Goal: Information Seeking & Learning: Learn about a topic

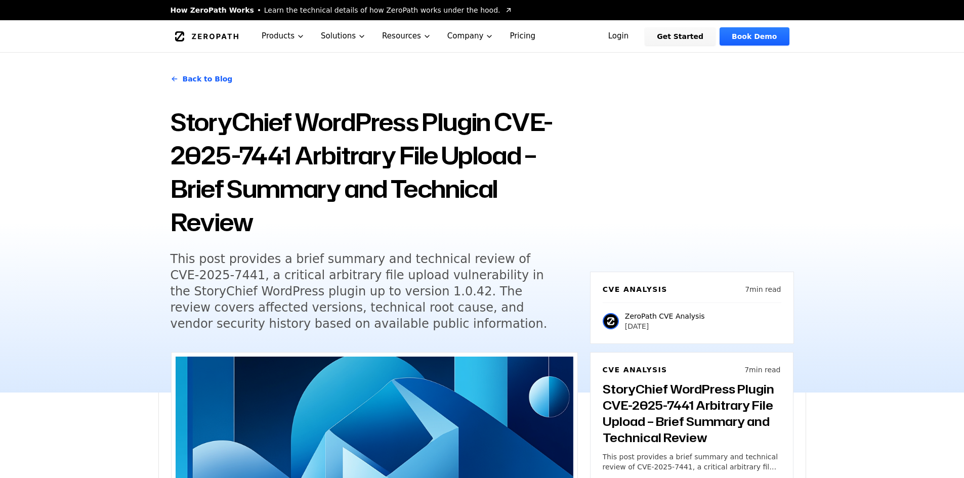
scroll to position [883, 0]
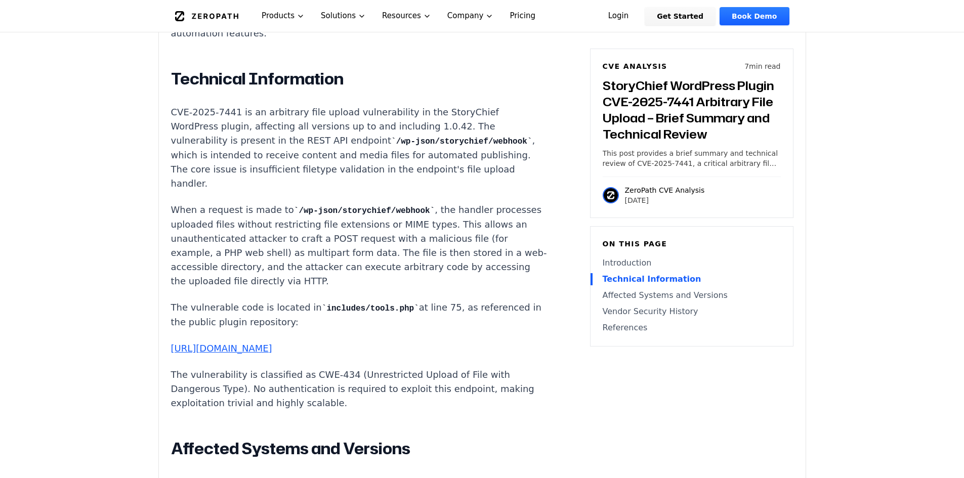
drag, startPoint x: 285, startPoint y: 294, endPoint x: 390, endPoint y: 315, distance: 107.6
click at [381, 314] on p "The vulnerable code is located in includes/tools.php at line 75, as referenced …" at bounding box center [359, 314] width 376 height 29
click at [392, 314] on p "The vulnerable code is located in includes/tools.php at line 75, as referenced …" at bounding box center [359, 314] width 376 height 29
click at [160, 101] on div "Experimental AI-Generated Content This CVE analysis is an experimental publicat…" at bounding box center [482, 200] width 646 height 1463
click at [165, 100] on div "Experimental AI-Generated Content This CVE analysis is an experimental publicat…" at bounding box center [482, 200] width 646 height 1463
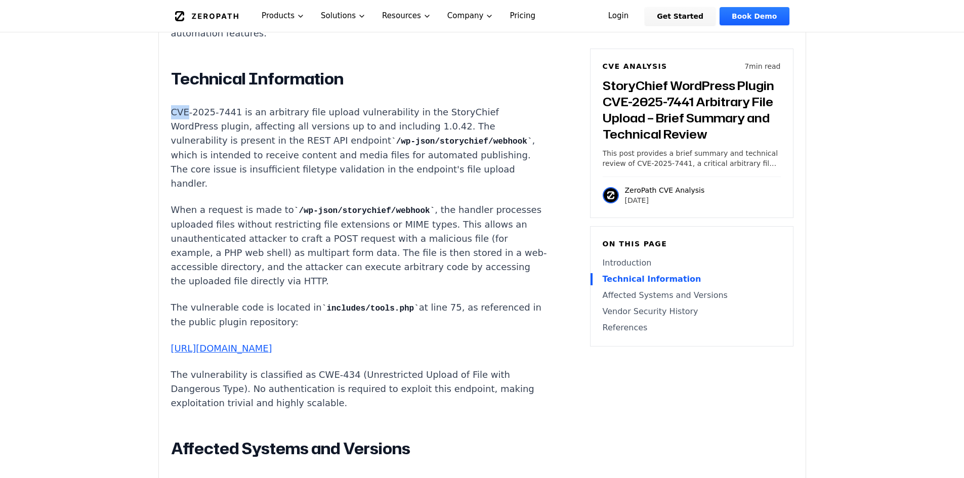
drag, startPoint x: 165, startPoint y: 100, endPoint x: 174, endPoint y: 102, distance: 9.3
click at [166, 100] on div "Experimental AI-Generated Content This CVE analysis is an experimental publicat…" at bounding box center [482, 200] width 646 height 1463
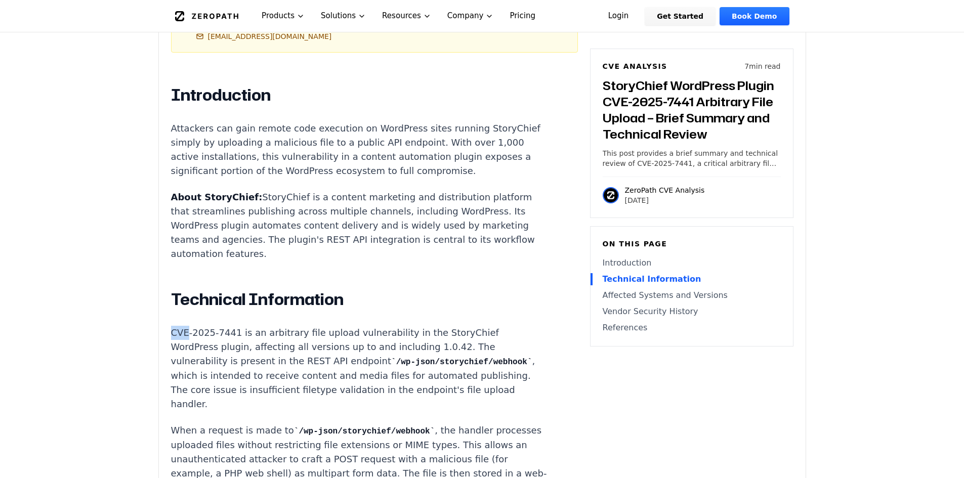
scroll to position [630, 0]
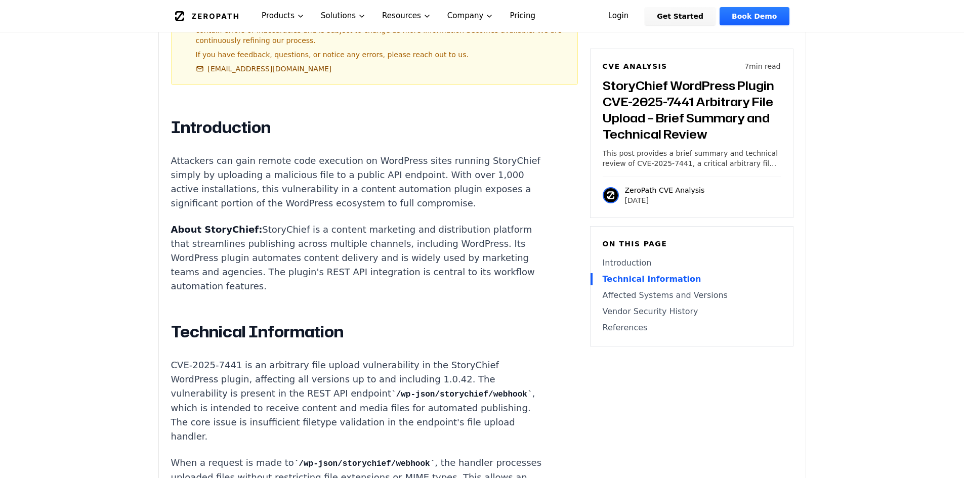
click at [258, 154] on p "Attackers can gain remote code execution on WordPress sites running StoryChief …" at bounding box center [359, 182] width 376 height 57
click at [180, 117] on h2 "Introduction" at bounding box center [359, 127] width 376 height 20
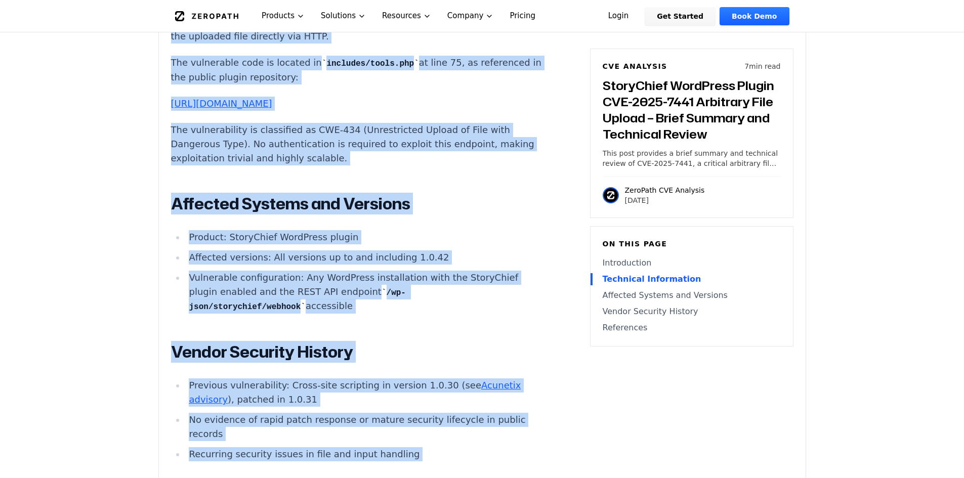
scroll to position [1318, 0]
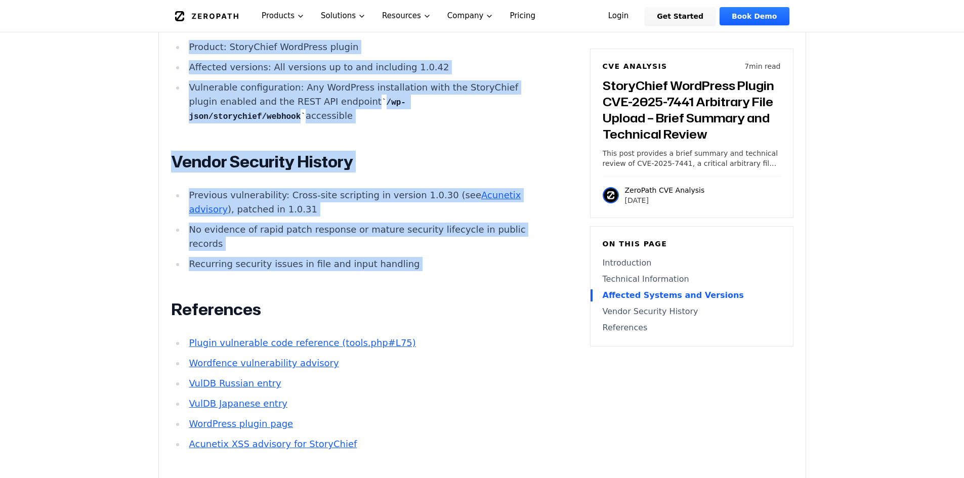
drag, startPoint x: 180, startPoint y: 110, endPoint x: 414, endPoint y: 264, distance: 280.1
copy div "Introduction Attackers can gain remote code execution on WordPress sites runnin…"
click at [903, 244] on main "How ZeroPath Works Learn the technical details of how ZeroPath works under the …" at bounding box center [482, 69] width 964 height 2775
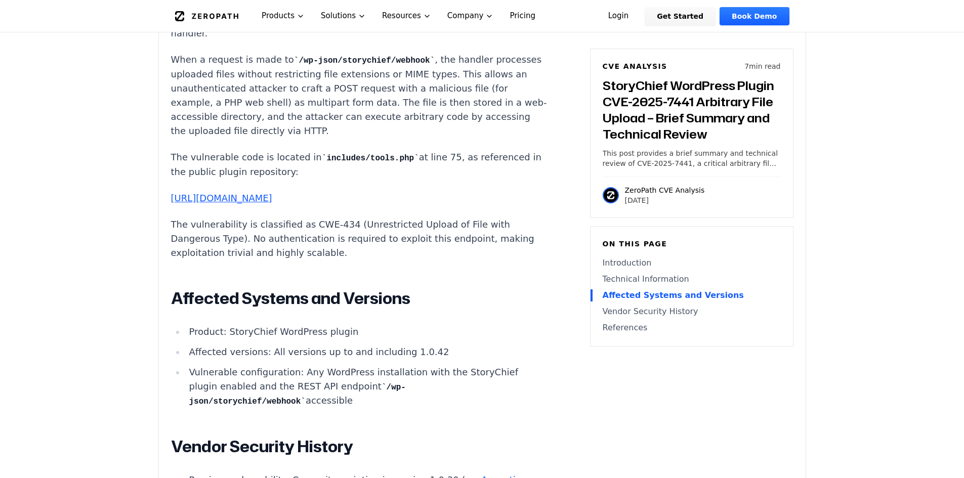
scroll to position [983, 0]
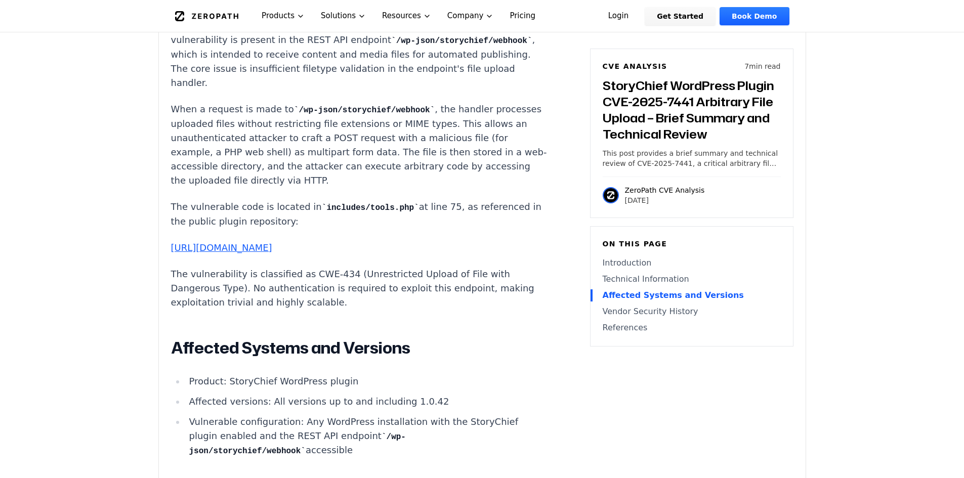
click at [194, 104] on p "When a request is made to /wp-json/storychief/webhook , the handler processes u…" at bounding box center [359, 144] width 376 height 85
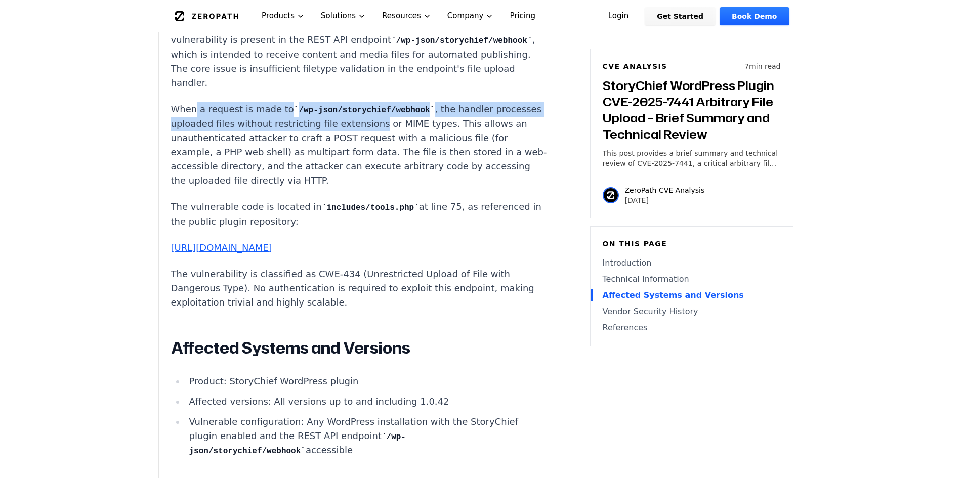
drag, startPoint x: 194, startPoint y: 104, endPoint x: 400, endPoint y: 114, distance: 206.6
click at [398, 115] on p "When a request is made to /wp-json/storychief/webhook , the handler processes u…" at bounding box center [359, 144] width 376 height 85
click at [405, 113] on p "When a request is made to /wp-json/storychief/webhook , the handler processes u…" at bounding box center [359, 144] width 376 height 85
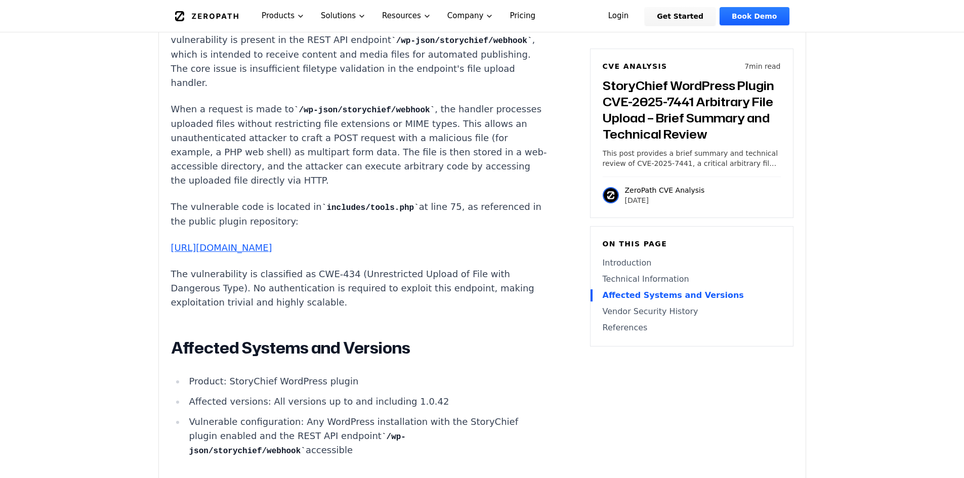
click at [425, 102] on p "When a request is made to /wp-json/storychief/webhook , the handler processes u…" at bounding box center [359, 144] width 376 height 85
drag, startPoint x: 425, startPoint y: 96, endPoint x: 455, endPoint y: 102, distance: 29.9
click at [454, 102] on p "When a request is made to /wp-json/storychief/webhook , the handler processes u…" at bounding box center [359, 144] width 376 height 85
click at [448, 118] on p "When a request is made to /wp-json/storychief/webhook , the handler processes u…" at bounding box center [359, 144] width 376 height 85
click at [335, 203] on code "includes/tools.php" at bounding box center [370, 207] width 97 height 9
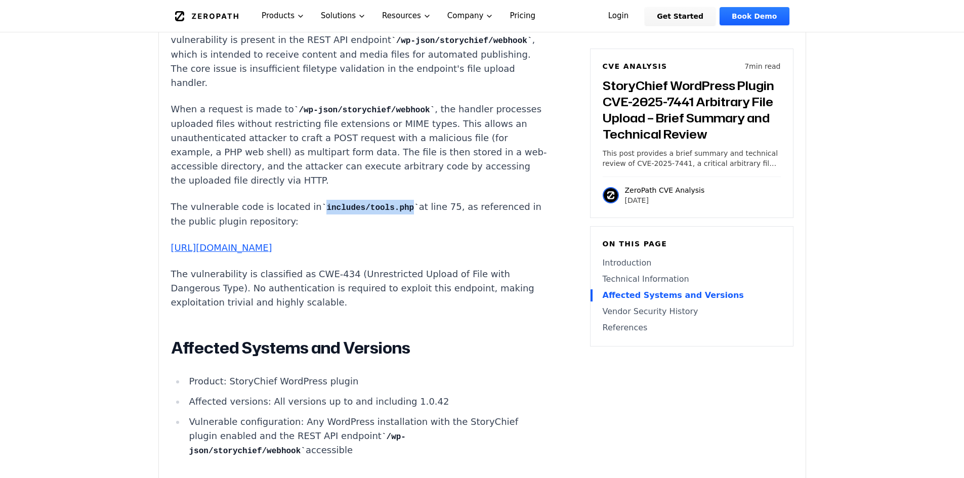
drag, startPoint x: 335, startPoint y: 201, endPoint x: 374, endPoint y: 200, distance: 39.5
click at [374, 203] on code "includes/tools.php" at bounding box center [370, 207] width 97 height 9
copy code "includes/tools.php"
click at [418, 174] on p "When a request is made to /wp-json/storychief/webhook , the handler processes u…" at bounding box center [359, 144] width 376 height 85
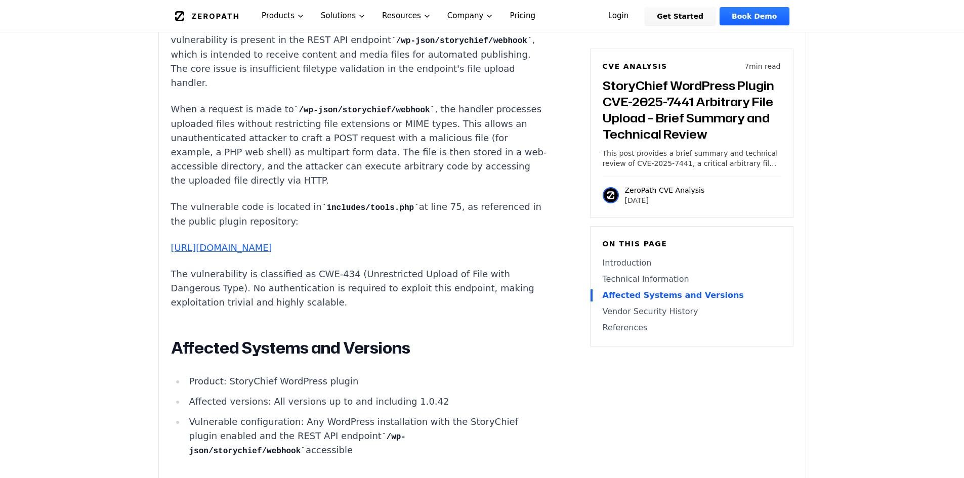
click at [337, 106] on code "/wp-json/storychief/webhook" at bounding box center [364, 110] width 141 height 9
drag, startPoint x: 337, startPoint y: 102, endPoint x: 346, endPoint y: 102, distance: 9.1
click at [346, 106] on code "/wp-json/storychief/webhook" at bounding box center [364, 110] width 141 height 9
copy code "storychief"
drag, startPoint x: 273, startPoint y: 99, endPoint x: 336, endPoint y: 98, distance: 63.2
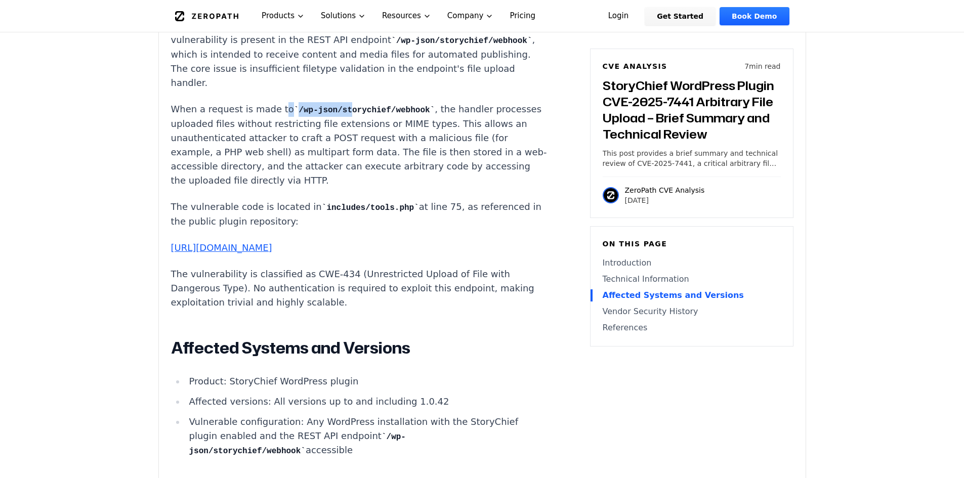
click at [336, 102] on p "When a request is made to /wp-json/storychief/webhook , the handler processes u…" at bounding box center [359, 144] width 376 height 85
drag, startPoint x: 273, startPoint y: 116, endPoint x: 387, endPoint y: 115, distance: 114.8
click at [386, 115] on p "When a request is made to /wp-json/storychief/webhook , the handler processes u…" at bounding box center [359, 144] width 376 height 85
click at [390, 114] on p "When a request is made to /wp-json/storychief/webhook , the handler processes u…" at bounding box center [359, 144] width 376 height 85
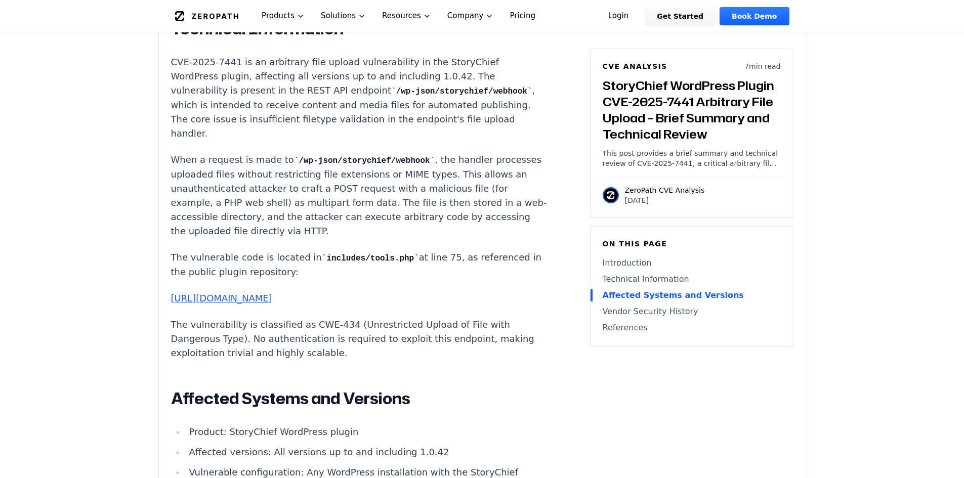
click at [301, 82] on p "CVE-2025-7441 is an arbitrary file upload vulnerability in the StoryChief WordP…" at bounding box center [359, 97] width 376 height 85
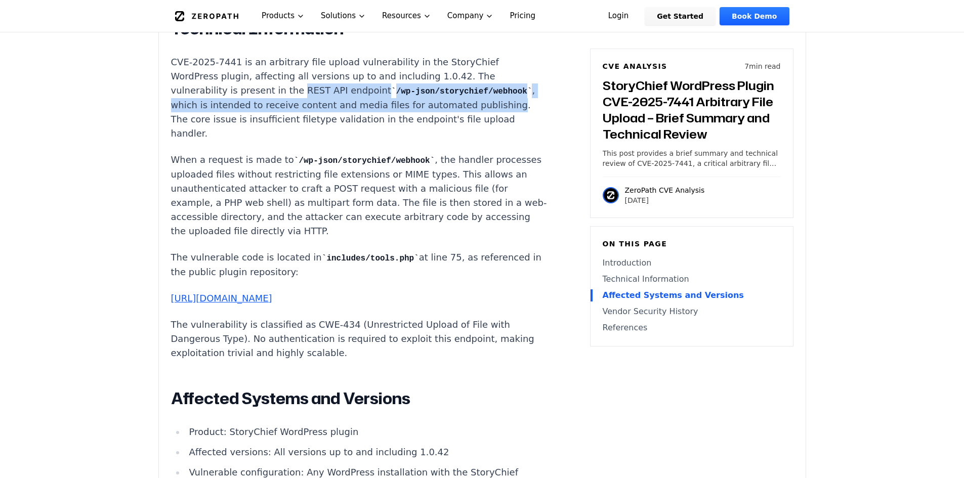
drag, startPoint x: 301, startPoint y: 82, endPoint x: 276, endPoint y: 108, distance: 36.1
click at [276, 108] on p "CVE-2025-7441 is an arbitrary file upload vulnerability in the StoryChief WordP…" at bounding box center [359, 97] width 376 height 85
click at [332, 97] on p "CVE-2025-7441 is an arbitrary file upload vulnerability in the StoryChief WordP…" at bounding box center [359, 97] width 376 height 85
click at [358, 86] on p "CVE-2025-7441 is an arbitrary file upload vulnerability in the StoryChief WordP…" at bounding box center [359, 97] width 376 height 85
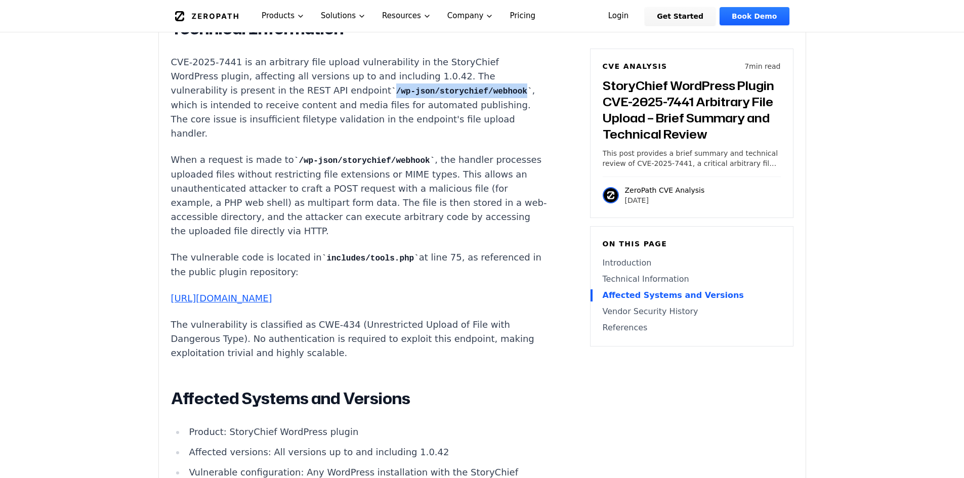
drag, startPoint x: 369, startPoint y: 79, endPoint x: 271, endPoint y: 94, distance: 99.1
click at [391, 94] on code "/wp-json/storychief/webhook" at bounding box center [461, 91] width 141 height 9
copy code "/wp-json/storychief/webhook"
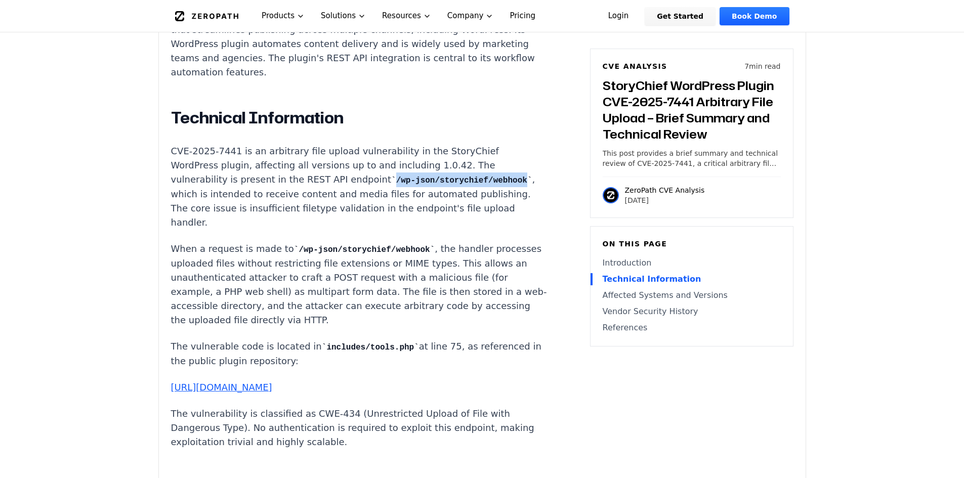
scroll to position [832, 0]
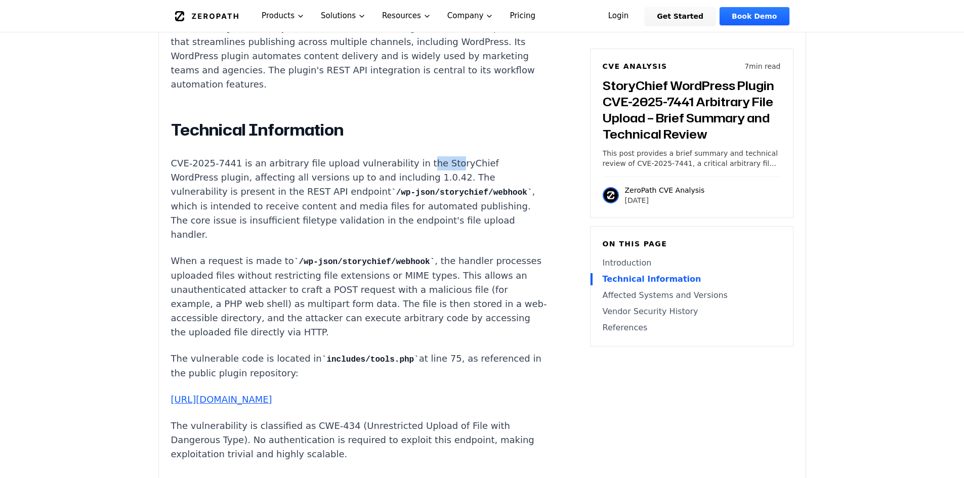
drag, startPoint x: 404, startPoint y: 150, endPoint x: 427, endPoint y: 148, distance: 23.4
click at [427, 156] on p "CVE-2025-7441 is an arbitrary file upload vulnerability in the StoryChief WordP…" at bounding box center [359, 198] width 376 height 85
click at [305, 161] on p "CVE-2025-7441 is an arbitrary file upload vulnerability in the StoryChief WordP…" at bounding box center [359, 198] width 376 height 85
click at [343, 163] on p "CVE-2025-7441 is an arbitrary file upload vulnerability in the StoryChief WordP…" at bounding box center [359, 198] width 376 height 85
drag, startPoint x: 344, startPoint y: 163, endPoint x: 409, endPoint y: 163, distance: 64.2
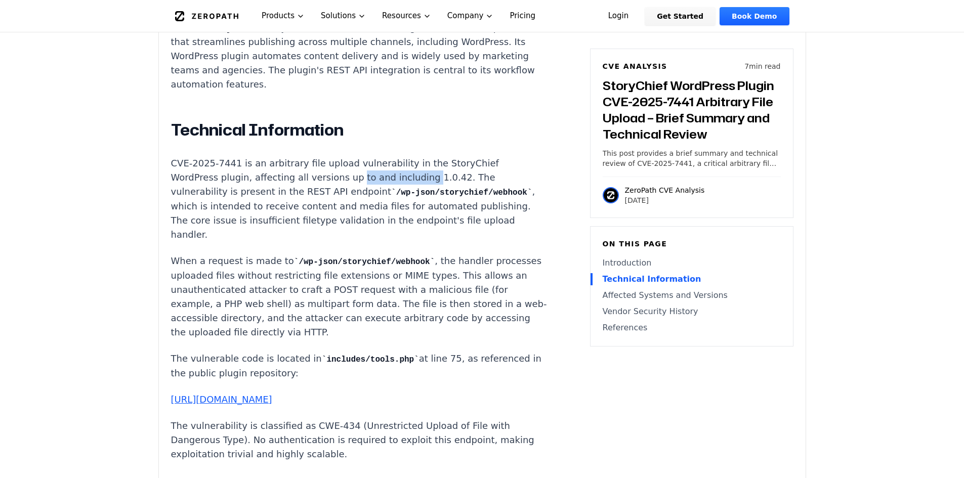
click at [407, 163] on p "CVE-2025-7441 is an arbitrary file upload vulnerability in the StoryChief WordP…" at bounding box center [359, 198] width 376 height 85
click at [430, 166] on p "CVE-2025-7441 is an arbitrary file upload vulnerability in the StoryChief WordP…" at bounding box center [359, 198] width 376 height 85
click at [223, 177] on p "CVE-2025-7441 is an arbitrary file upload vulnerability in the StoryChief WordP…" at bounding box center [359, 198] width 376 height 85
drag, startPoint x: 223, startPoint y: 177, endPoint x: 288, endPoint y: 177, distance: 65.8
click at [282, 177] on p "CVE-2025-7441 is an arbitrary file upload vulnerability in the StoryChief WordP…" at bounding box center [359, 198] width 376 height 85
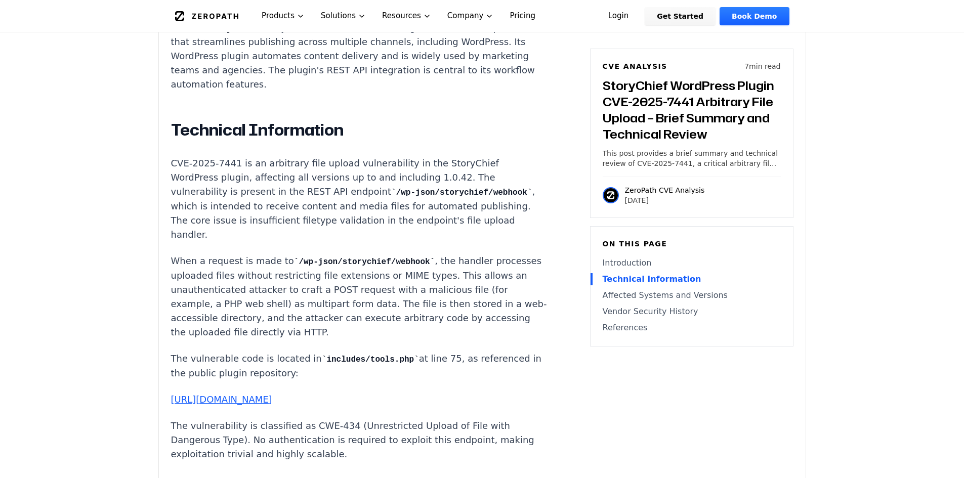
click at [308, 178] on p "CVE-2025-7441 is an arbitrary file upload vulnerability in the StoryChief WordP…" at bounding box center [359, 198] width 376 height 85
click at [296, 257] on code "/wp-json/storychief/webhook" at bounding box center [364, 261] width 141 height 9
click at [297, 257] on code "/wp-json/storychief/webhook" at bounding box center [364, 261] width 141 height 9
drag, startPoint x: 297, startPoint y: 254, endPoint x: 361, endPoint y: 252, distance: 63.8
click at [357, 257] on code "/wp-json/storychief/webhook" at bounding box center [364, 261] width 141 height 9
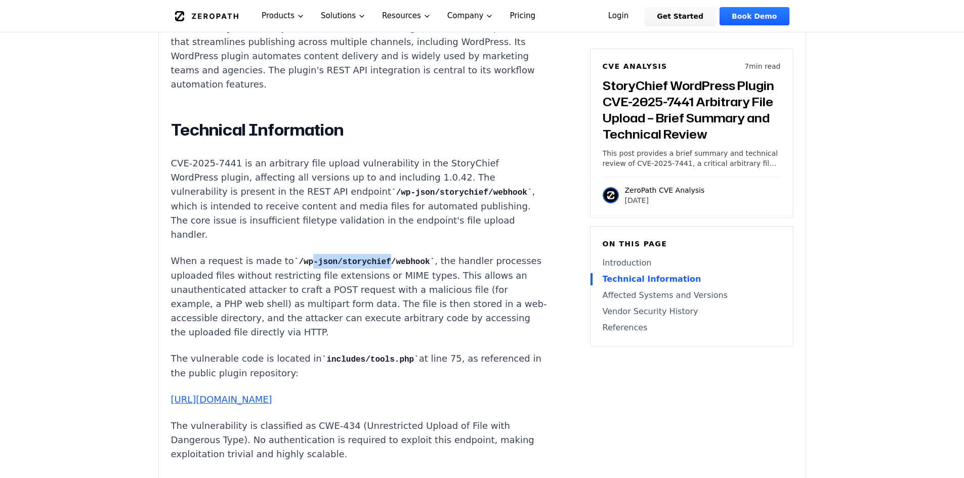
click at [361, 257] on code "/wp-json/storychief/webhook" at bounding box center [364, 261] width 141 height 9
click at [319, 294] on p "When a request is made to /wp-json/storychief/webhook , the handler processes u…" at bounding box center [359, 296] width 376 height 85
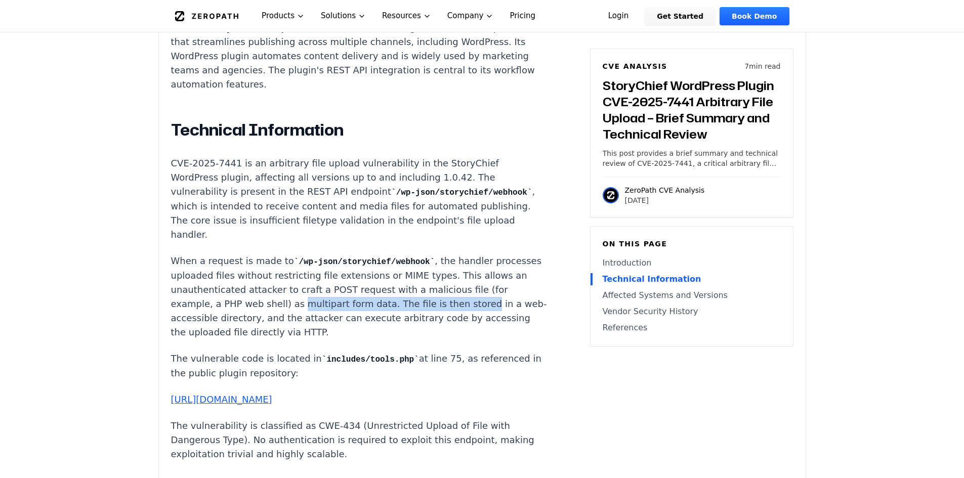
drag, startPoint x: 319, startPoint y: 294, endPoint x: 468, endPoint y: 294, distance: 148.7
click at [468, 294] on p "When a request is made to /wp-json/storychief/webhook , the handler processes u…" at bounding box center [359, 296] width 376 height 85
click at [428, 315] on p "When a request is made to /wp-json/storychief/webhook , the handler processes u…" at bounding box center [359, 296] width 376 height 85
click at [394, 294] on p "When a request is made to /wp-json/storychief/webhook , the handler processes u…" at bounding box center [359, 296] width 376 height 85
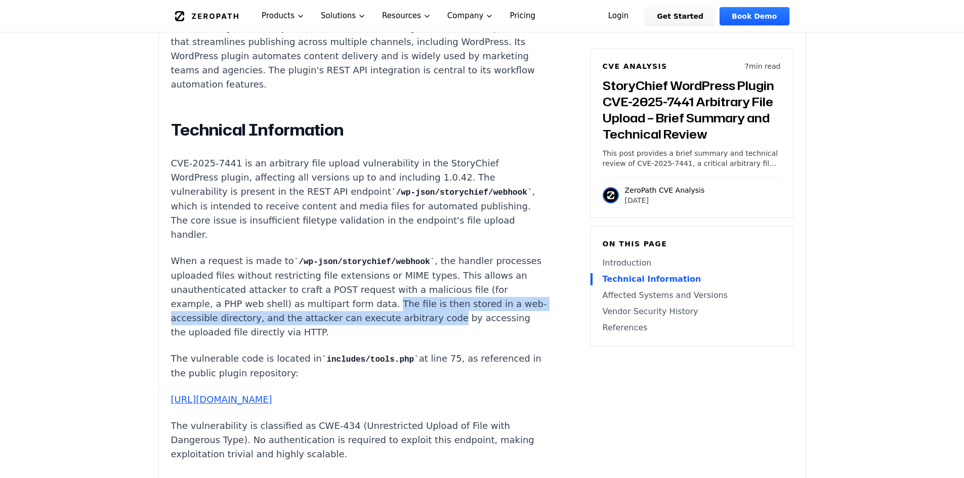
drag, startPoint x: 394, startPoint y: 294, endPoint x: 442, endPoint y: 303, distance: 48.8
click at [442, 303] on p "When a request is made to /wp-json/storychief/webhook , the handler processes u…" at bounding box center [359, 296] width 376 height 85
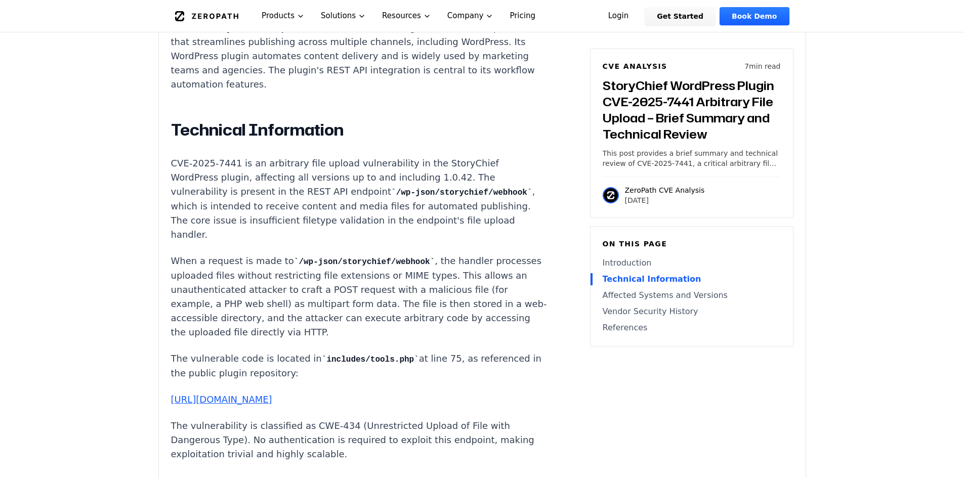
click at [381, 310] on p "When a request is made to /wp-json/storychief/webhook , the handler processes u…" at bounding box center [359, 296] width 376 height 85
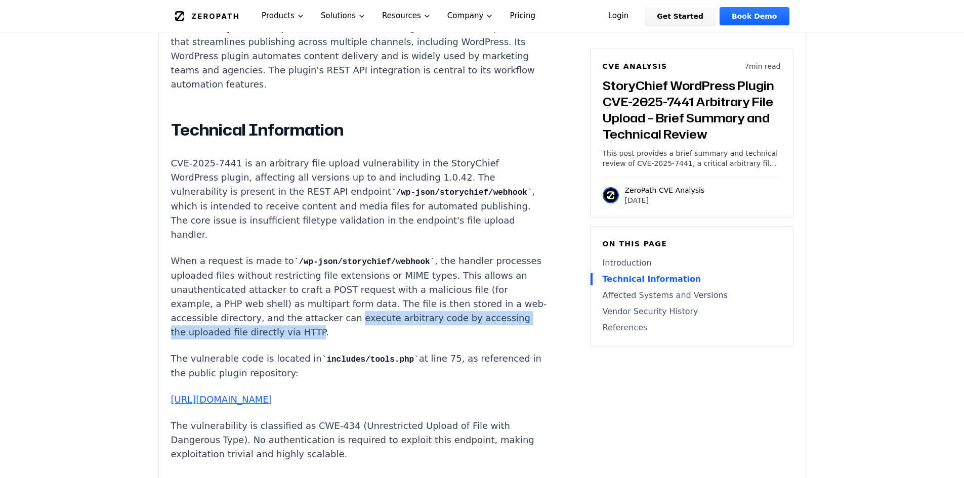
drag, startPoint x: 381, startPoint y: 310, endPoint x: 335, endPoint y: 325, distance: 48.8
click at [335, 325] on p "When a request is made to /wp-json/storychief/webhook , the handler processes u…" at bounding box center [359, 296] width 376 height 85
click at [338, 325] on p "When a request is made to /wp-json/storychief/webhook , the handler processes u…" at bounding box center [359, 296] width 376 height 85
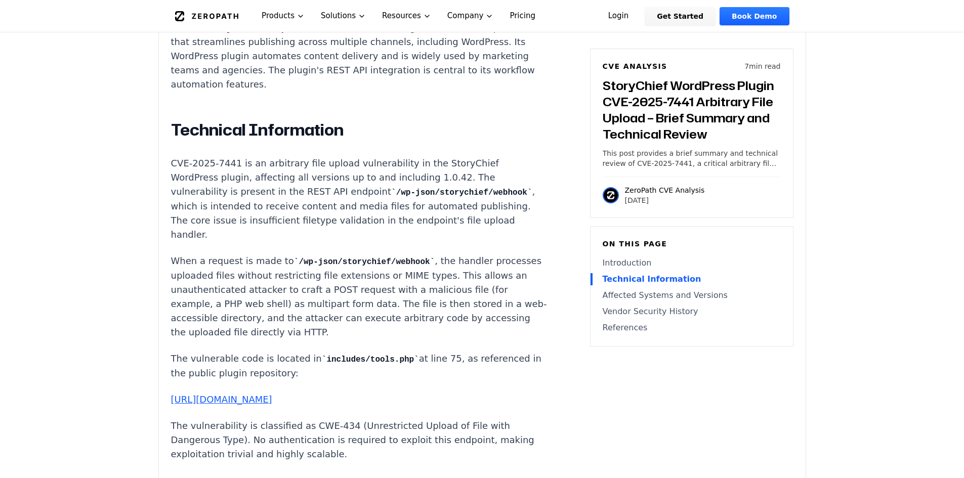
click at [398, 294] on p "When a request is made to /wp-json/storychief/webhook , the handler processes u…" at bounding box center [359, 296] width 376 height 85
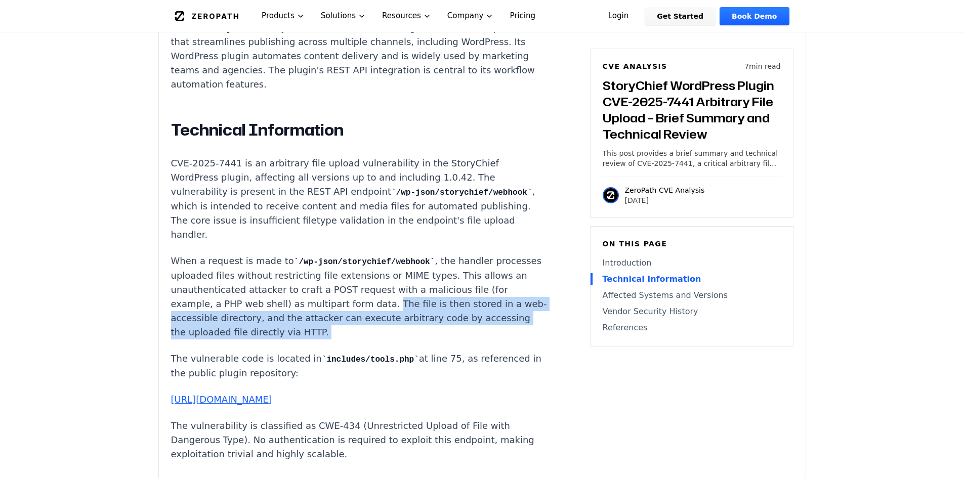
drag, startPoint x: 398, startPoint y: 294, endPoint x: 392, endPoint y: 320, distance: 25.9
click at [392, 320] on p "When a request is made to /wp-json/storychief/webhook , the handler processes u…" at bounding box center [359, 296] width 376 height 85
click at [395, 317] on p "When a request is made to /wp-json/storychief/webhook , the handler processes u…" at bounding box center [359, 296] width 376 height 85
click at [401, 314] on p "When a request is made to /wp-json/storychief/webhook , the handler processes u…" at bounding box center [359, 296] width 376 height 85
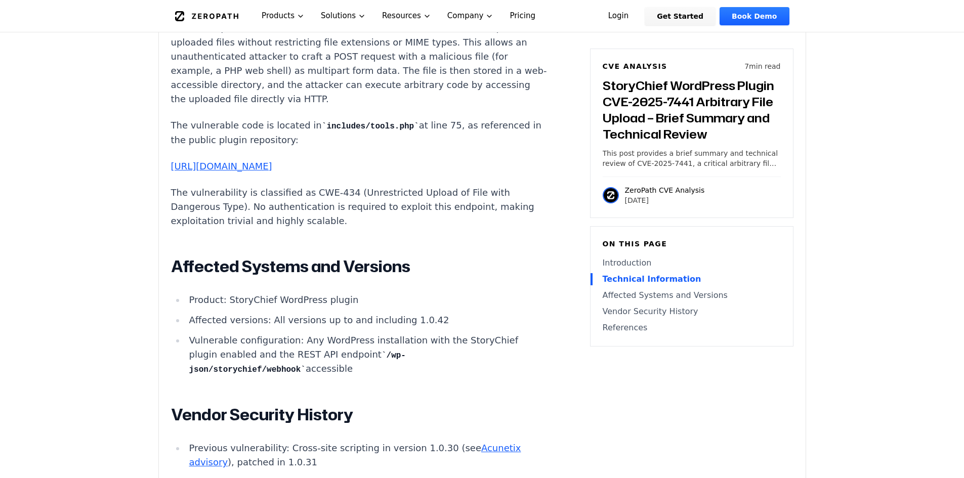
scroll to position [1084, 0]
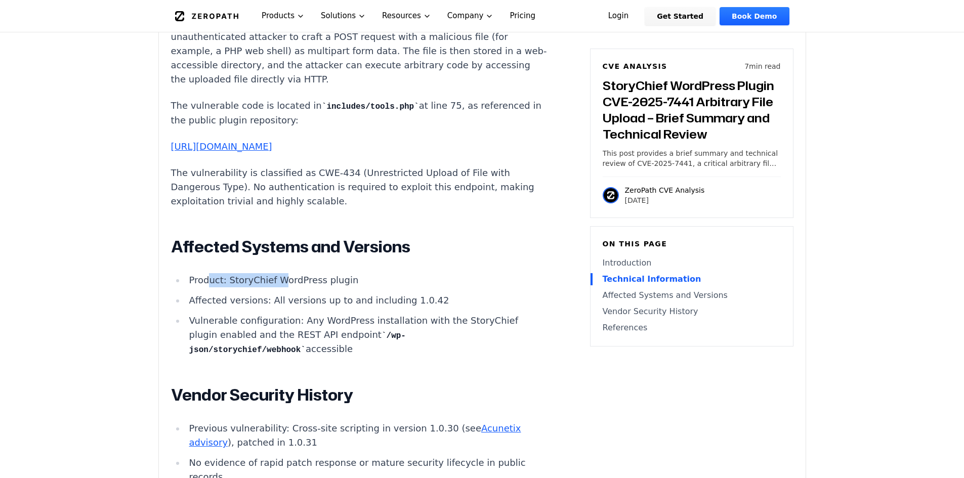
drag, startPoint x: 206, startPoint y: 286, endPoint x: 282, endPoint y: 284, distance: 75.9
click at [277, 285] on li "Product: StoryChief WordPress plugin" at bounding box center [366, 280] width 362 height 14
click at [278, 305] on li "Affected versions: All versions up to and including 1.0.42" at bounding box center [366, 300] width 362 height 14
click at [277, 305] on li "Affected versions: All versions up to and including 1.0.42" at bounding box center [366, 300] width 362 height 14
drag, startPoint x: 277, startPoint y: 305, endPoint x: 283, endPoint y: 303, distance: 5.8
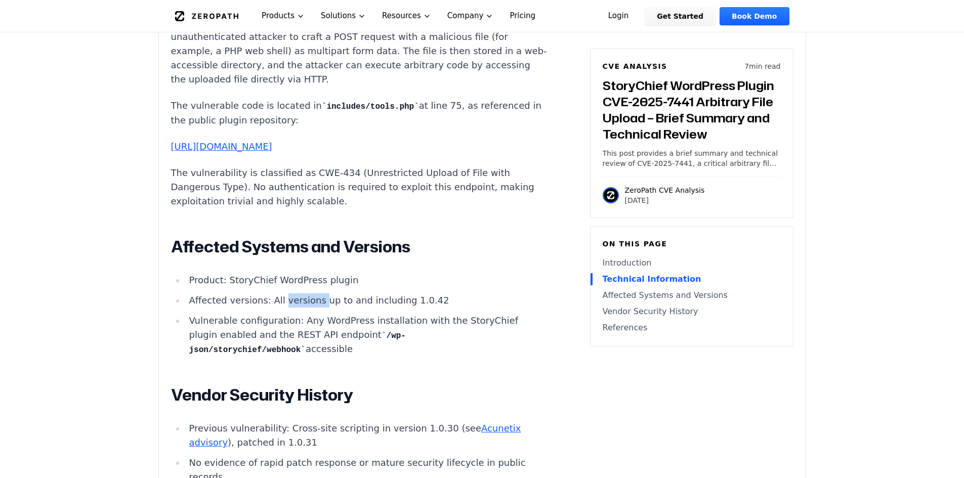
click at [278, 304] on li "Affected versions: All versions up to and including 1.0.42" at bounding box center [366, 300] width 362 height 14
click at [286, 303] on li "Affected versions: All versions up to and including 1.0.42" at bounding box center [366, 300] width 362 height 14
click at [246, 317] on li "Vulnerable configuration: Any WordPress installation with the StoryChief plugin…" at bounding box center [366, 335] width 362 height 43
click at [300, 318] on li "Vulnerable configuration: Any WordPress installation with the StoryChief plugin…" at bounding box center [366, 335] width 362 height 43
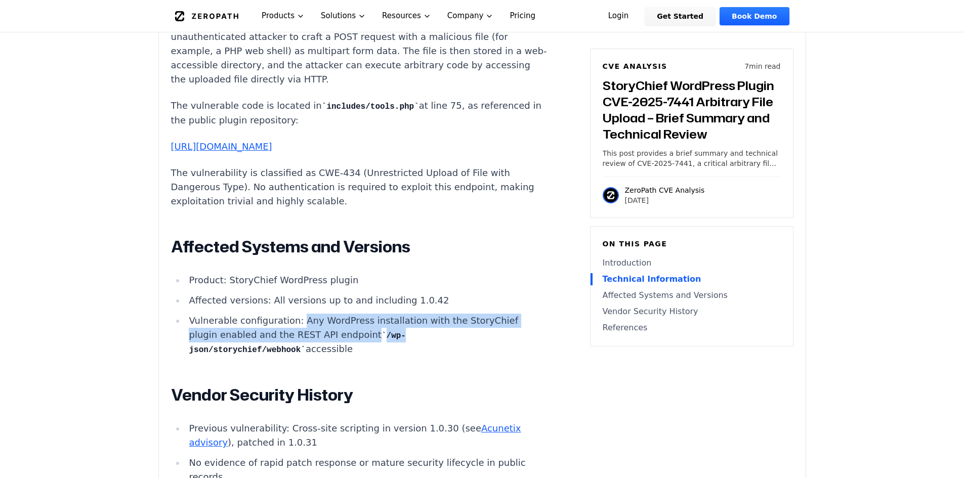
drag, startPoint x: 300, startPoint y: 318, endPoint x: 403, endPoint y: 335, distance: 104.1
click at [403, 334] on li "Vulnerable configuration: Any WordPress installation with the StoryChief plugin…" at bounding box center [366, 335] width 362 height 43
click at [403, 335] on li "Vulnerable configuration: Any WordPress installation with the StoryChief plugin…" at bounding box center [366, 335] width 362 height 43
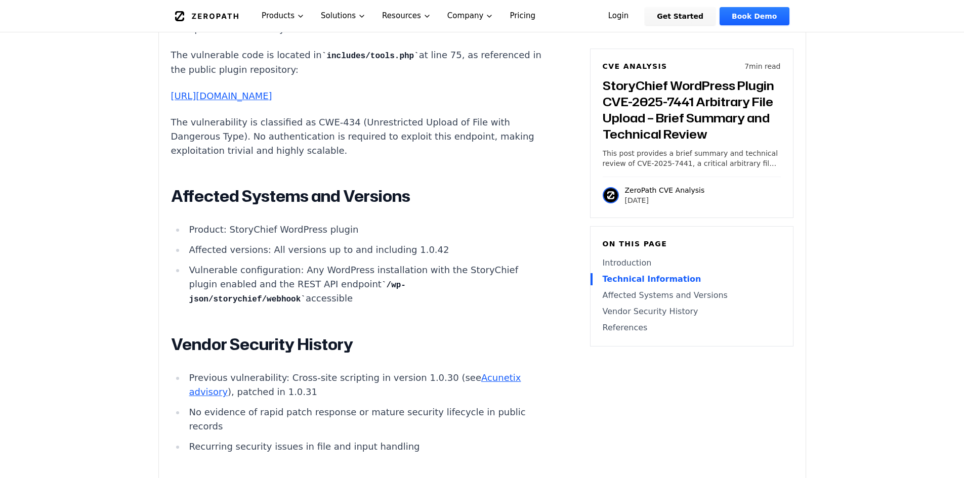
scroll to position [1186, 0]
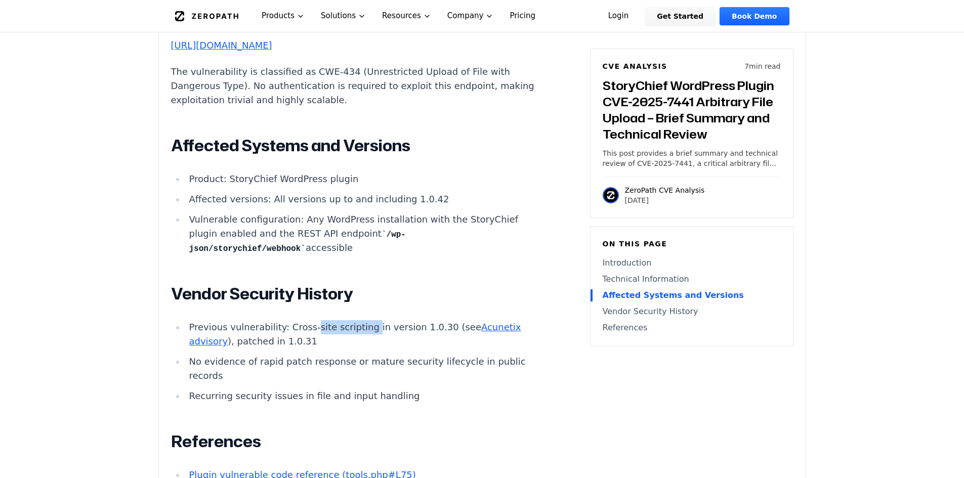
drag, startPoint x: 305, startPoint y: 328, endPoint x: 372, endPoint y: 327, distance: 66.8
click at [363, 327] on li "Previous vulnerability: Cross-site scripting in version 1.0.30 (see Acunetix ad…" at bounding box center [366, 334] width 362 height 28
click at [372, 327] on li "Previous vulnerability: Cross-site scripting in version 1.0.30 (see Acunetix ad…" at bounding box center [366, 334] width 362 height 28
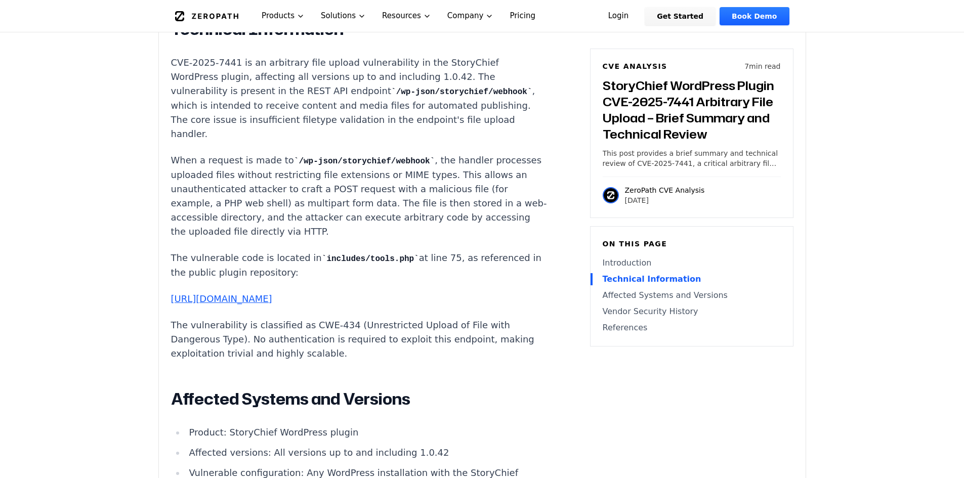
scroll to position [938, 0]
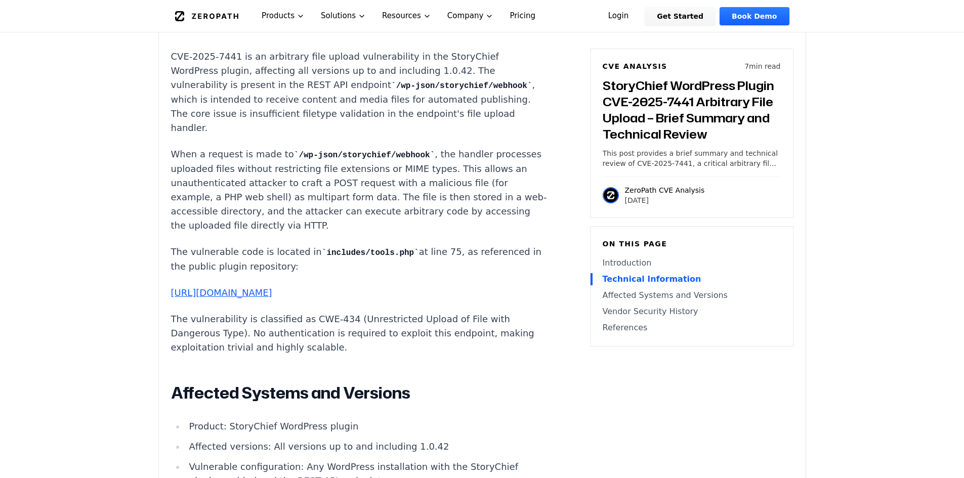
click at [958, 200] on main "How ZeroPath Works Learn the technical details of how ZeroPath works under the …" at bounding box center [482, 449] width 964 height 2775
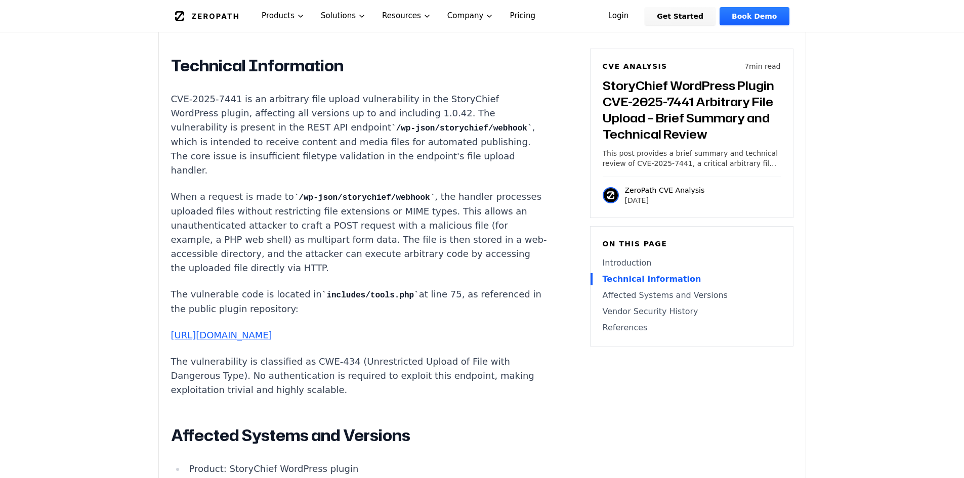
scroll to position [837, 0]
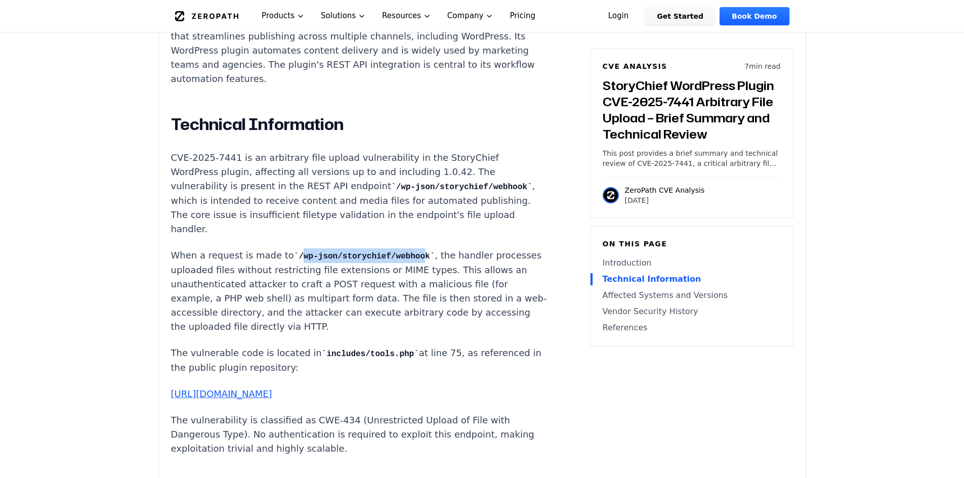
drag, startPoint x: 288, startPoint y: 246, endPoint x: 400, endPoint y: 250, distance: 112.3
click at [400, 252] on code "/wp-json/storychief/webhook" at bounding box center [364, 256] width 141 height 9
drag, startPoint x: 403, startPoint y: 255, endPoint x: 412, endPoint y: 270, distance: 17.0
click at [404, 257] on p "When a request is made to /wp-json/storychief/webhook , the handler processes u…" at bounding box center [359, 290] width 376 height 85
click at [445, 313] on p "When a request is made to /wp-json/storychief/webhook , the handler processes u…" at bounding box center [359, 290] width 376 height 85
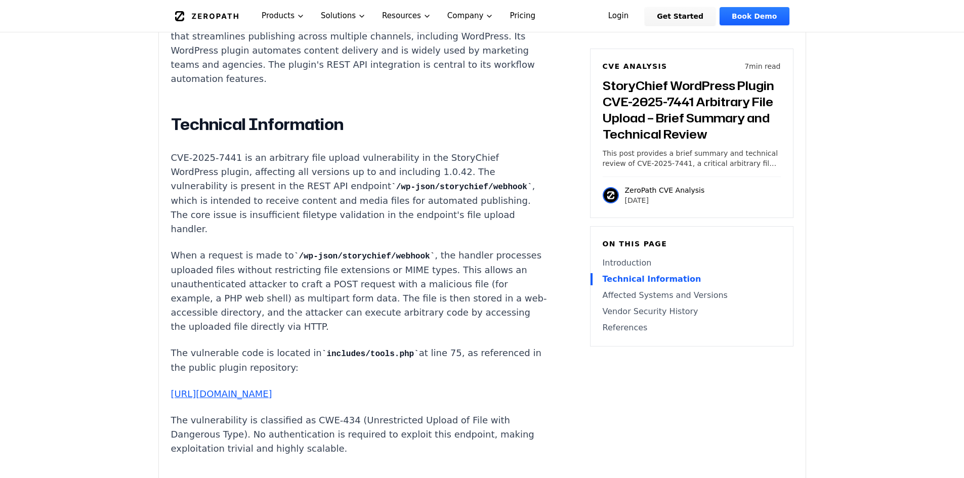
drag, startPoint x: 348, startPoint y: 188, endPoint x: 368, endPoint y: 181, distance: 21.0
click at [351, 189] on p "CVE-2025-7441 is an arbitrary file upload vulnerability in the StoryChief WordP…" at bounding box center [359, 193] width 376 height 85
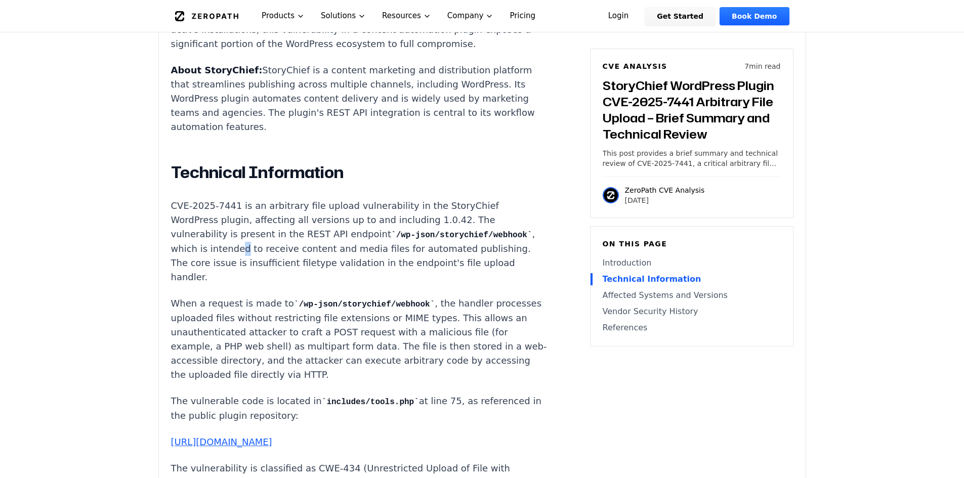
scroll to position [786, 0]
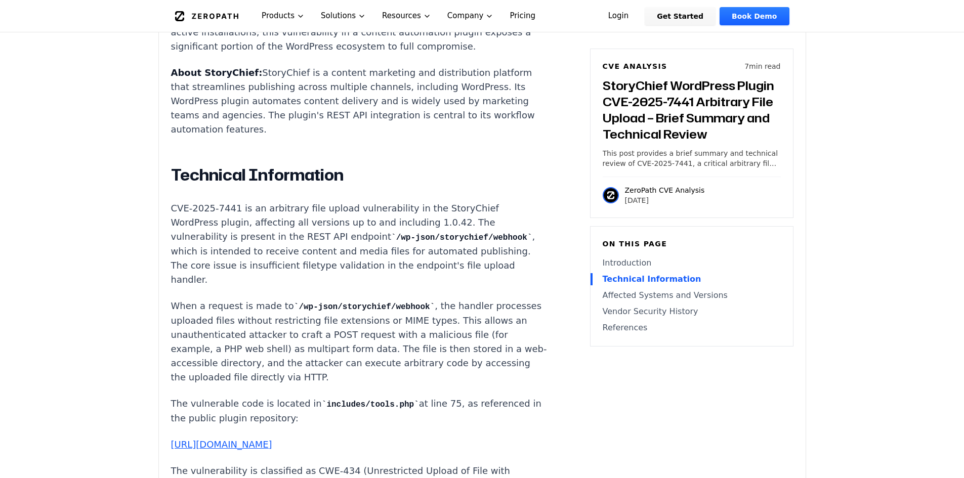
drag, startPoint x: 435, startPoint y: 155, endPoint x: 469, endPoint y: 65, distance: 95.9
click at [436, 165] on h2 "Technical Information" at bounding box center [359, 175] width 376 height 20
drag, startPoint x: 369, startPoint y: 228, endPoint x: 275, endPoint y: 244, distance: 95.5
click at [391, 242] on code "/wp-json/storychief/webhook" at bounding box center [461, 237] width 141 height 9
copy code "/wp-json/storychief/webhook"
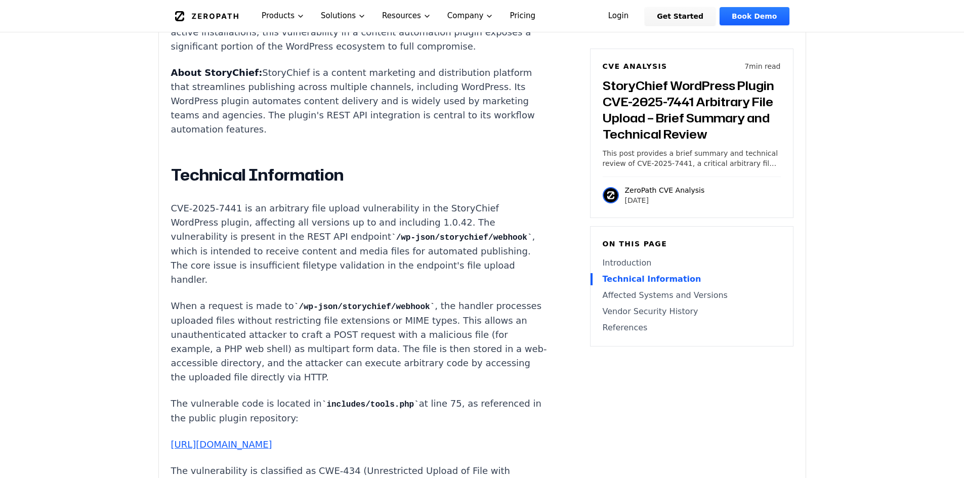
click at [285, 233] on p "CVE-2025-7441 is an arbitrary file upload vulnerability in the StoryChief WordP…" at bounding box center [359, 243] width 376 height 85
click at [288, 225] on p "CVE-2025-7441 is an arbitrary file upload vulnerability in the StoryChief WordP…" at bounding box center [359, 243] width 376 height 85
drag, startPoint x: 288, startPoint y: 225, endPoint x: 257, endPoint y: 241, distance: 35.5
click at [257, 241] on p "CVE-2025-7441 is an arbitrary file upload vulnerability in the StoryChief WordP…" at bounding box center [359, 243] width 376 height 85
copy p "REST API endpoint /wp-json/storychief/webhook"
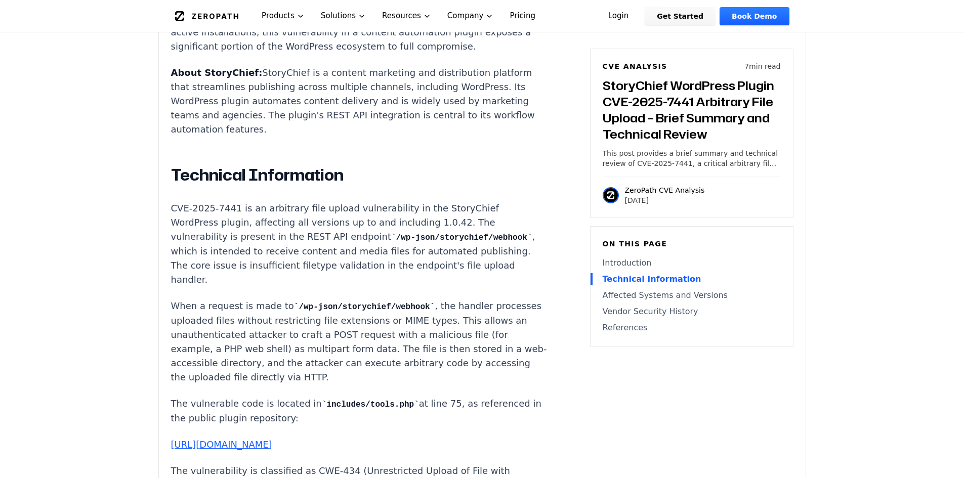
click at [455, 343] on p "When a request is made to /wp-json/storychief/webhook , the handler processes u…" at bounding box center [359, 341] width 376 height 85
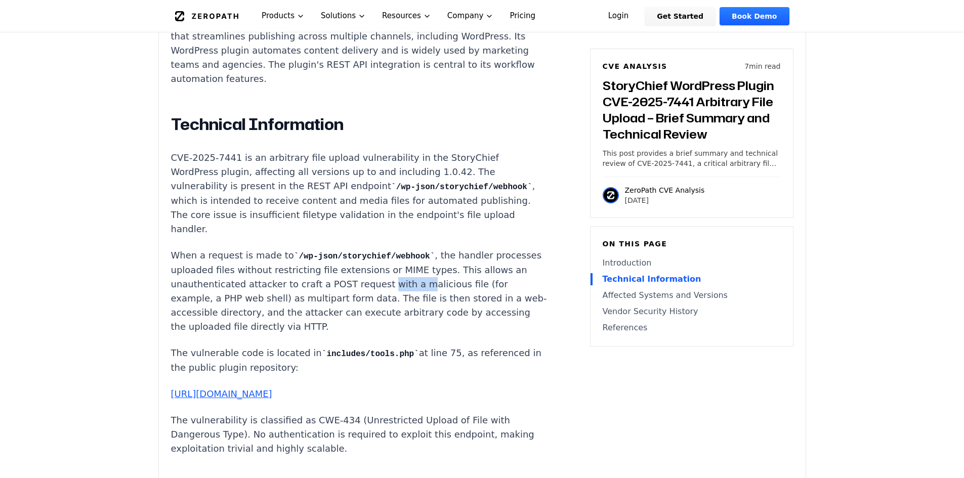
drag, startPoint x: 410, startPoint y: 279, endPoint x: 441, endPoint y: 271, distance: 32.0
click at [441, 271] on p "When a request is made to /wp-json/storychief/webhook , the handler processes u…" at bounding box center [359, 290] width 376 height 85
click at [445, 271] on p "When a request is made to /wp-json/storychief/webhook , the handler processes u…" at bounding box center [359, 290] width 376 height 85
click at [460, 276] on p "When a request is made to /wp-json/storychief/webhook , the handler processes u…" at bounding box center [359, 290] width 376 height 85
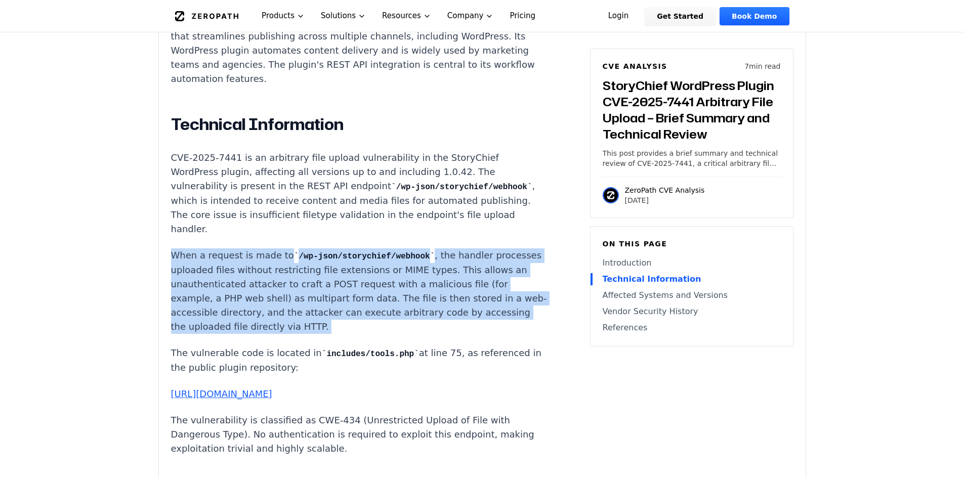
click at [460, 276] on p "When a request is made to /wp-json/storychief/webhook , the handler processes u…" at bounding box center [359, 290] width 376 height 85
click at [459, 288] on p "When a request is made to /wp-json/storychief/webhook , the handler processes u…" at bounding box center [359, 290] width 376 height 85
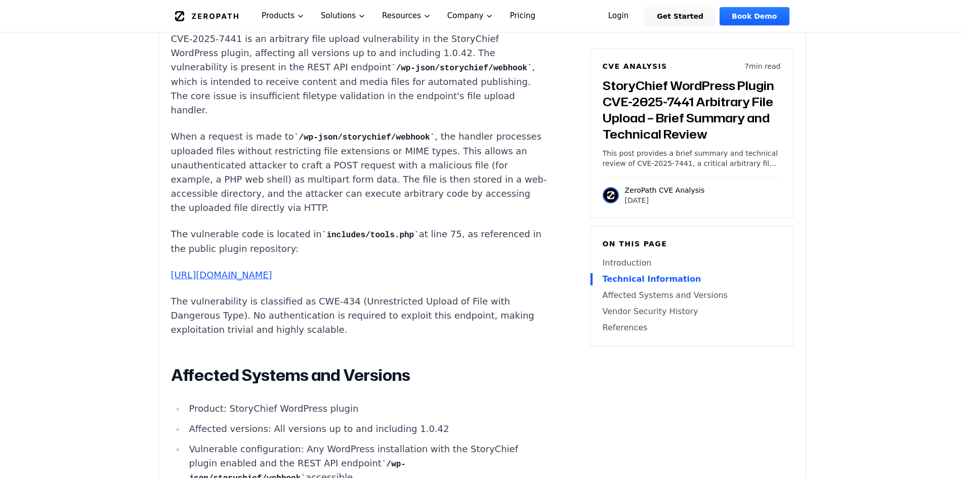
scroll to position [938, 0]
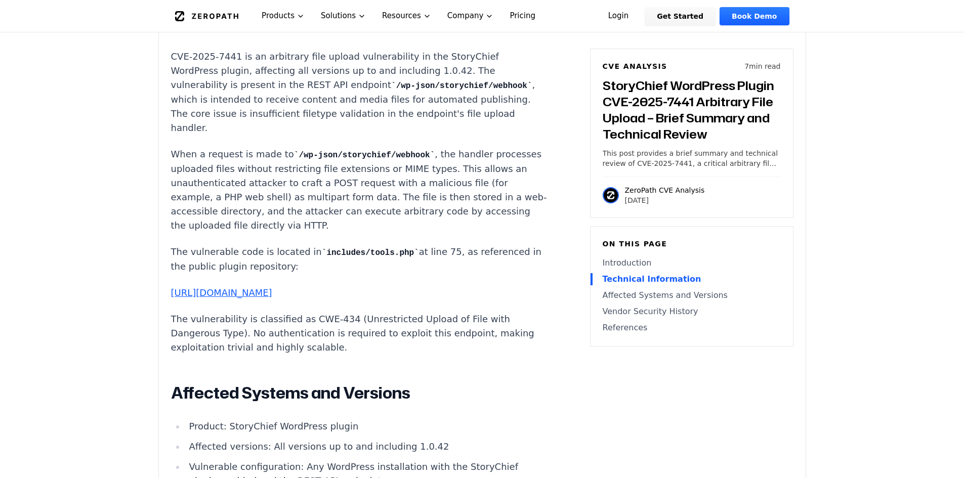
click at [491, 379] on article "Introduction Attackers can gain remote code execution on WordPress sites runnin…" at bounding box center [374, 323] width 407 height 1028
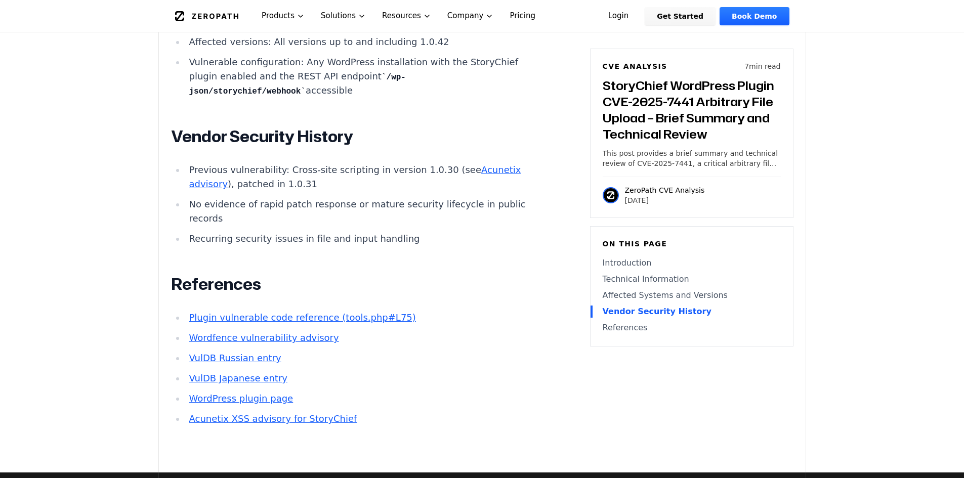
scroll to position [1292, 0]
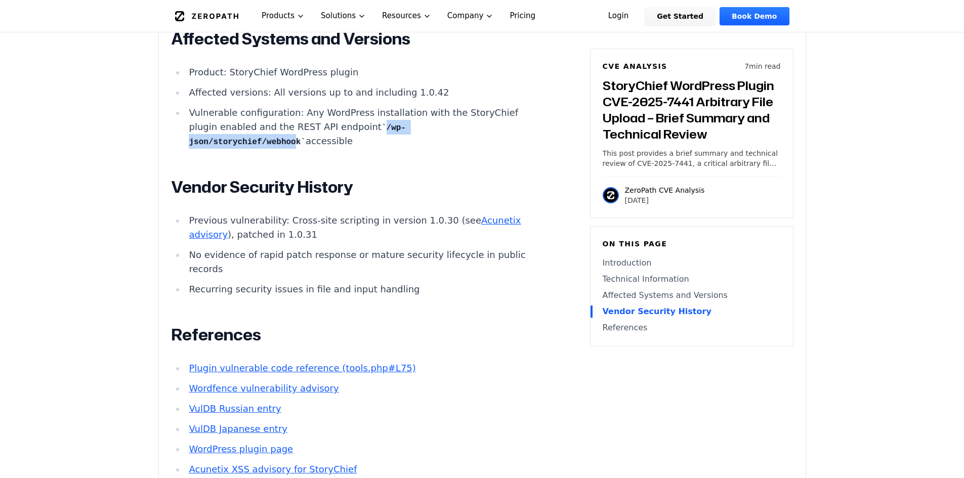
drag, startPoint x: 366, startPoint y: 131, endPoint x: 287, endPoint y: 147, distance: 80.4
click at [287, 147] on code "/wp-json/storychief/webhook" at bounding box center [297, 135] width 216 height 24
copy code "/wp-json/storychief/webhook"
